Goal: Information Seeking & Learning: Learn about a topic

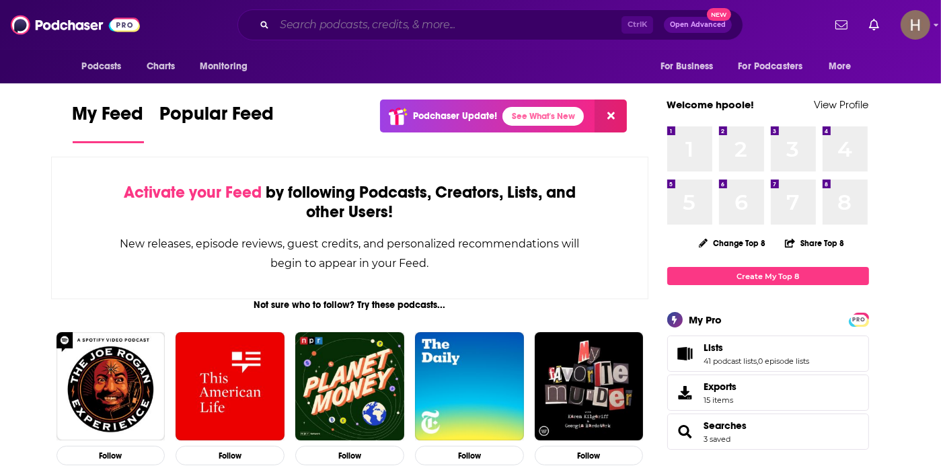
click at [419, 25] on input "Search podcasts, credits, & more..." at bounding box center [448, 25] width 347 height 22
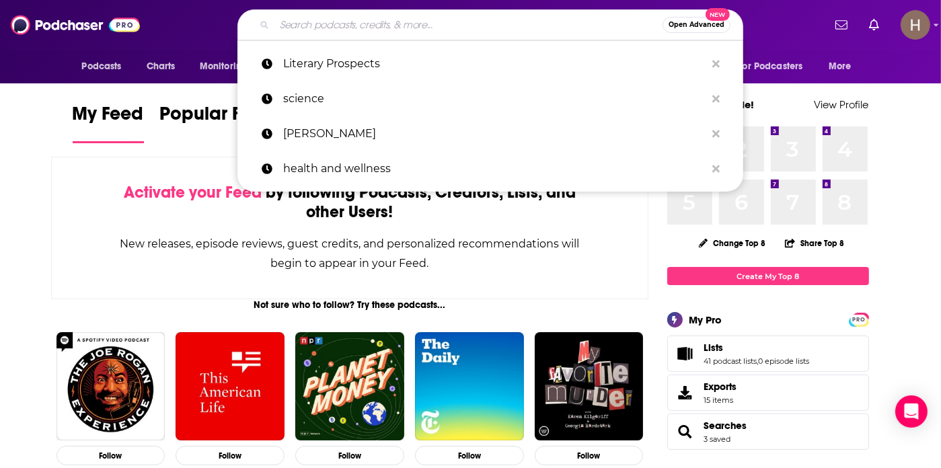
click at [429, 32] on input "Search podcasts, credits, & more..." at bounding box center [469, 25] width 388 height 22
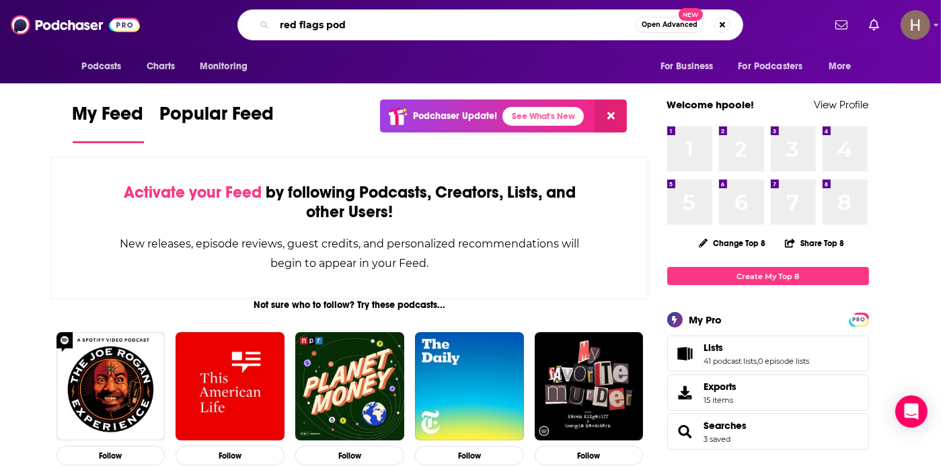
type input "red flags pod"
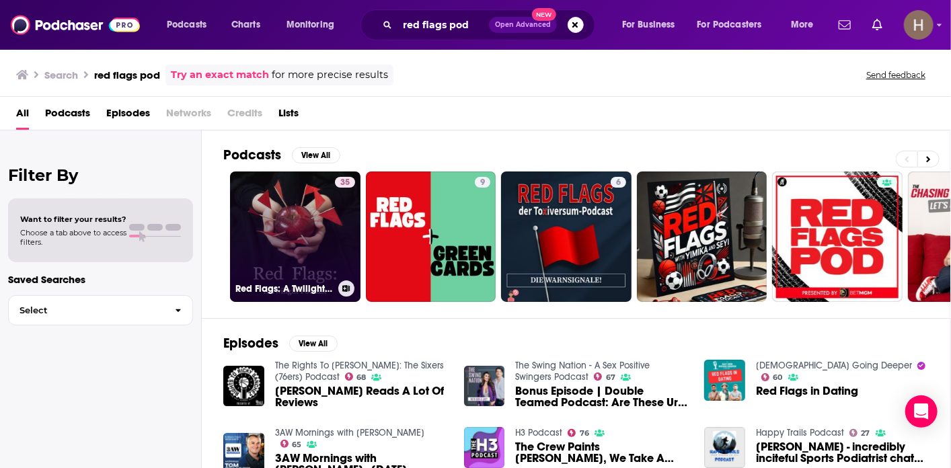
click at [330, 268] on link "35 Red Flags: A Twilight Podcast" at bounding box center [295, 237] width 131 height 131
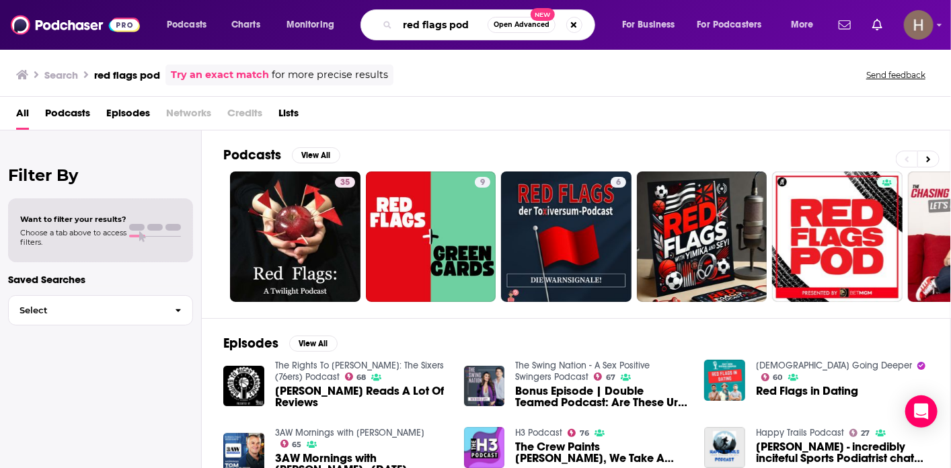
click at [472, 22] on input "red flags pod" at bounding box center [443, 25] width 90 height 22
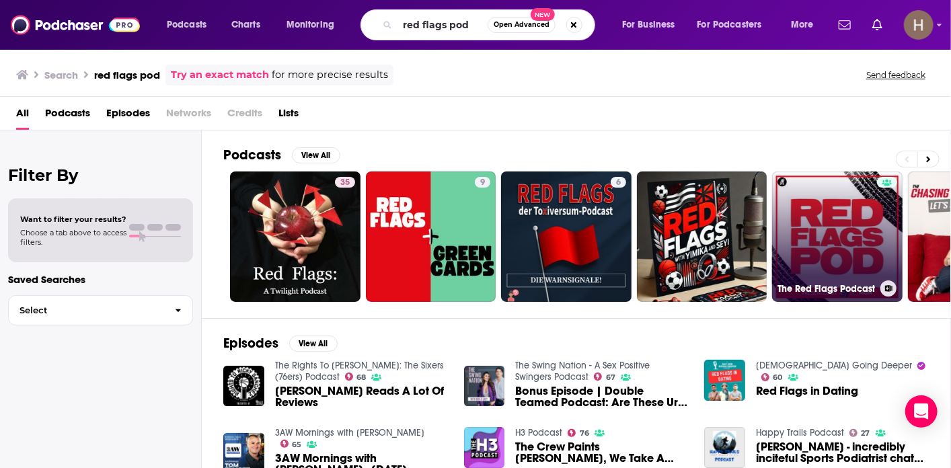
click at [892, 243] on div at bounding box center [887, 229] width 20 height 104
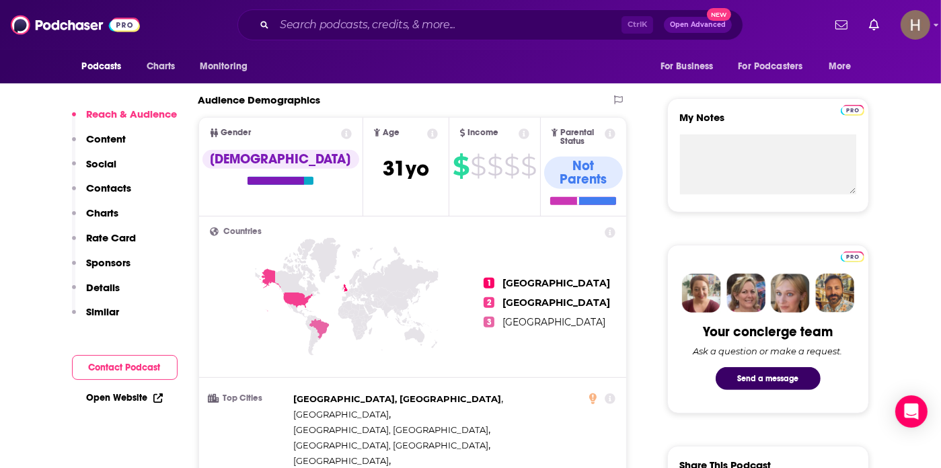
scroll to position [471, 0]
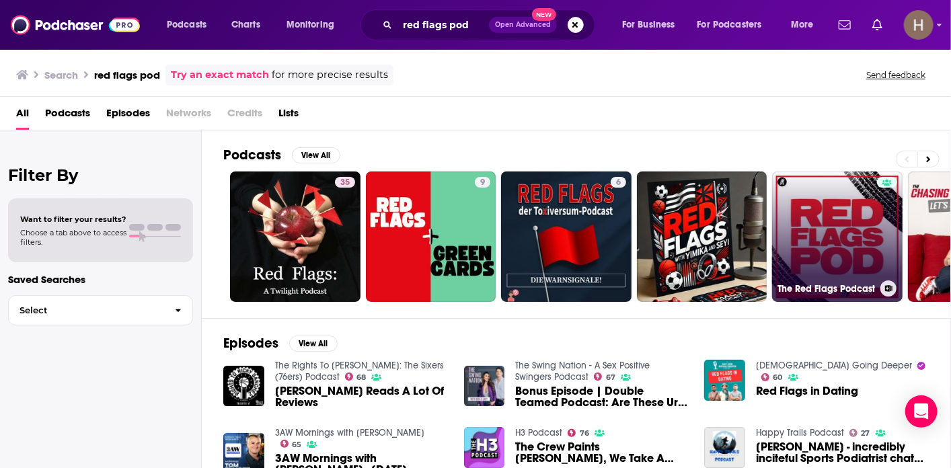
click at [860, 248] on link "The Red Flags Podcast" at bounding box center [837, 237] width 131 height 131
